Goal: Task Accomplishment & Management: Use online tool/utility

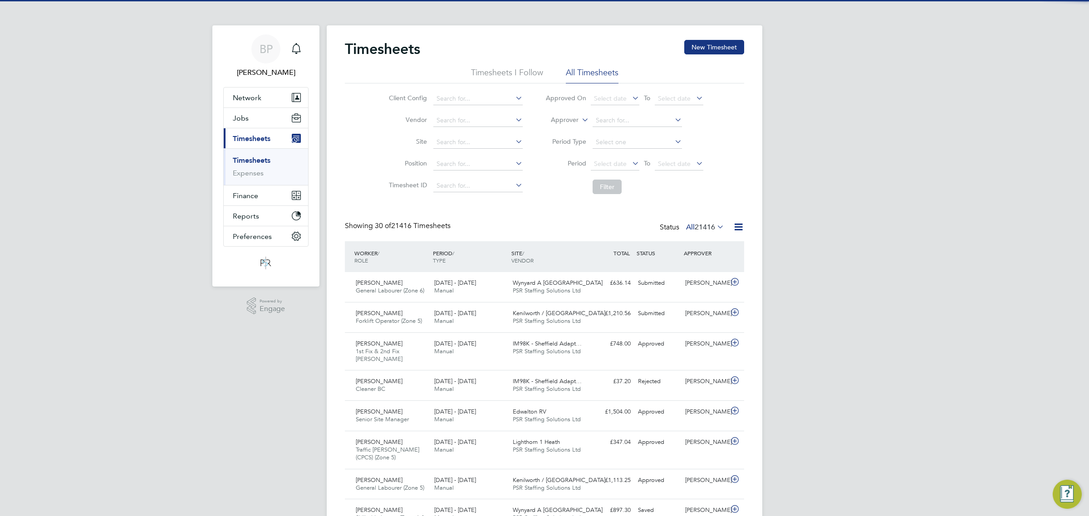
click at [738, 228] on icon at bounding box center [738, 226] width 11 height 11
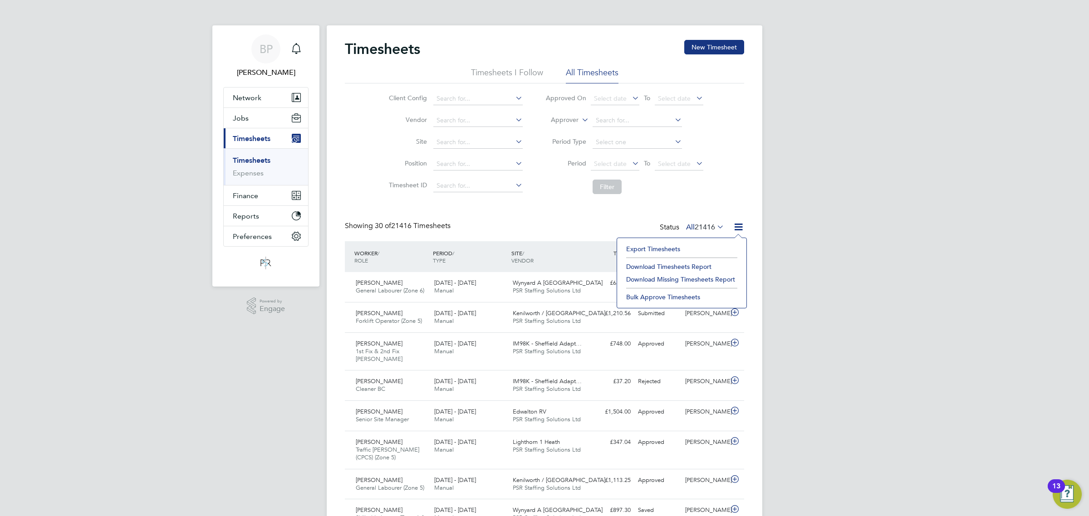
click at [675, 250] on li "Export Timesheets" at bounding box center [682, 249] width 120 height 13
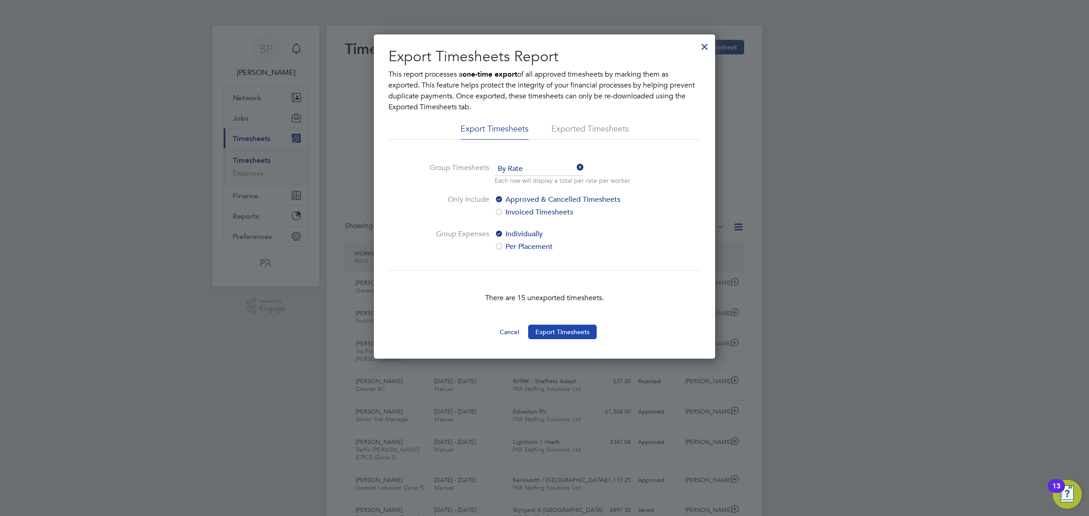
click at [564, 329] on button "Export Timesheets" at bounding box center [562, 332] width 69 height 15
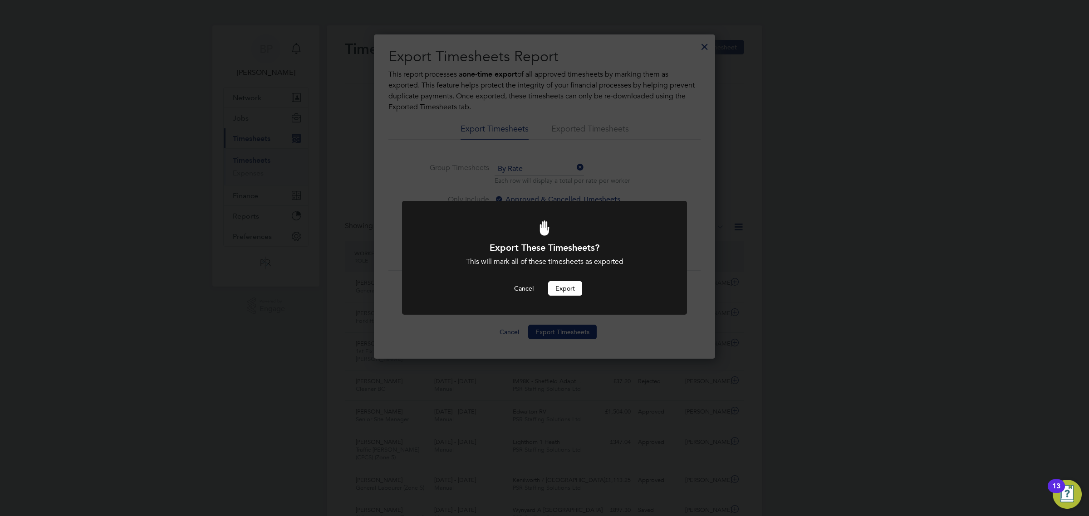
click at [564, 287] on button "Export" at bounding box center [565, 288] width 34 height 15
